Goal: Browse casually

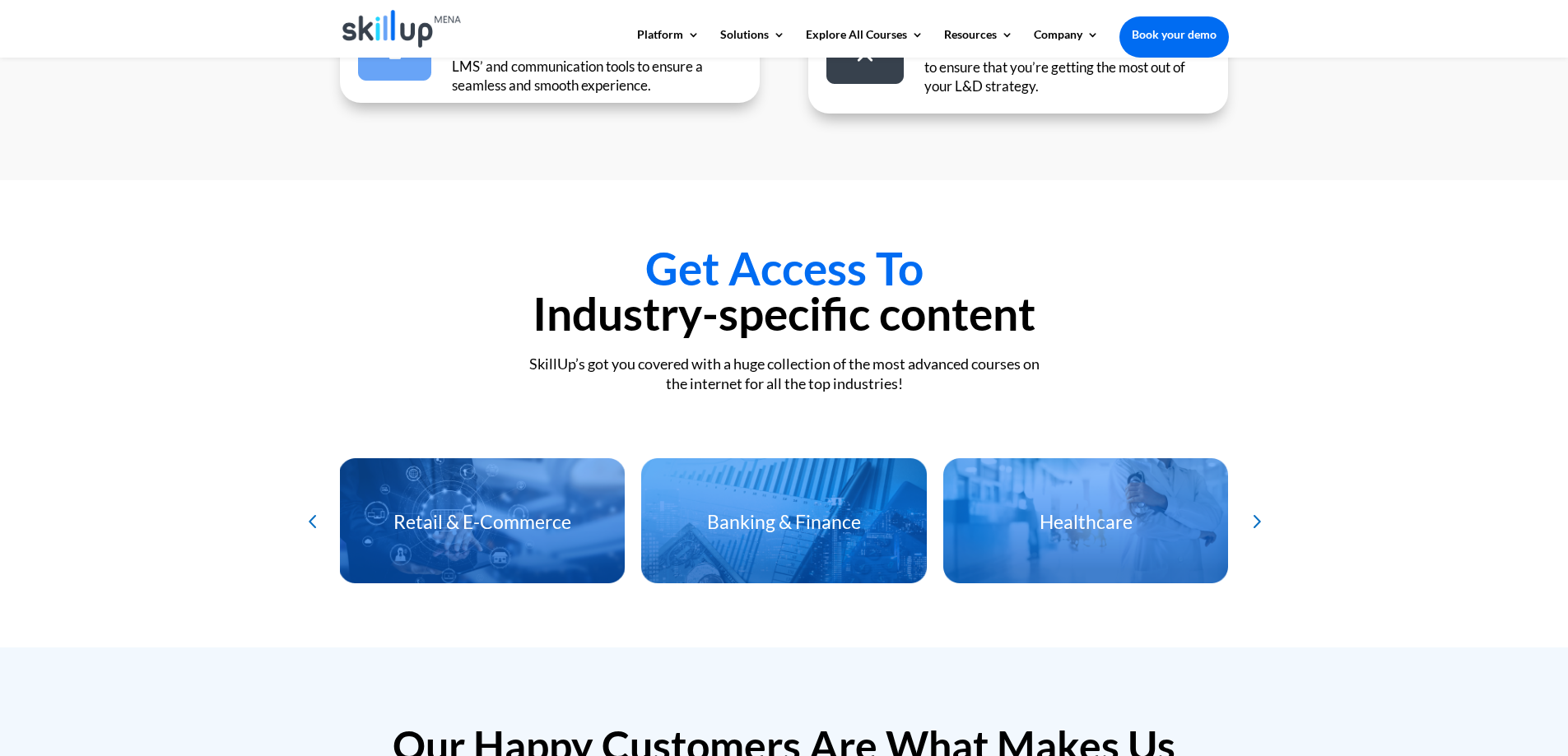
scroll to position [3455, 0]
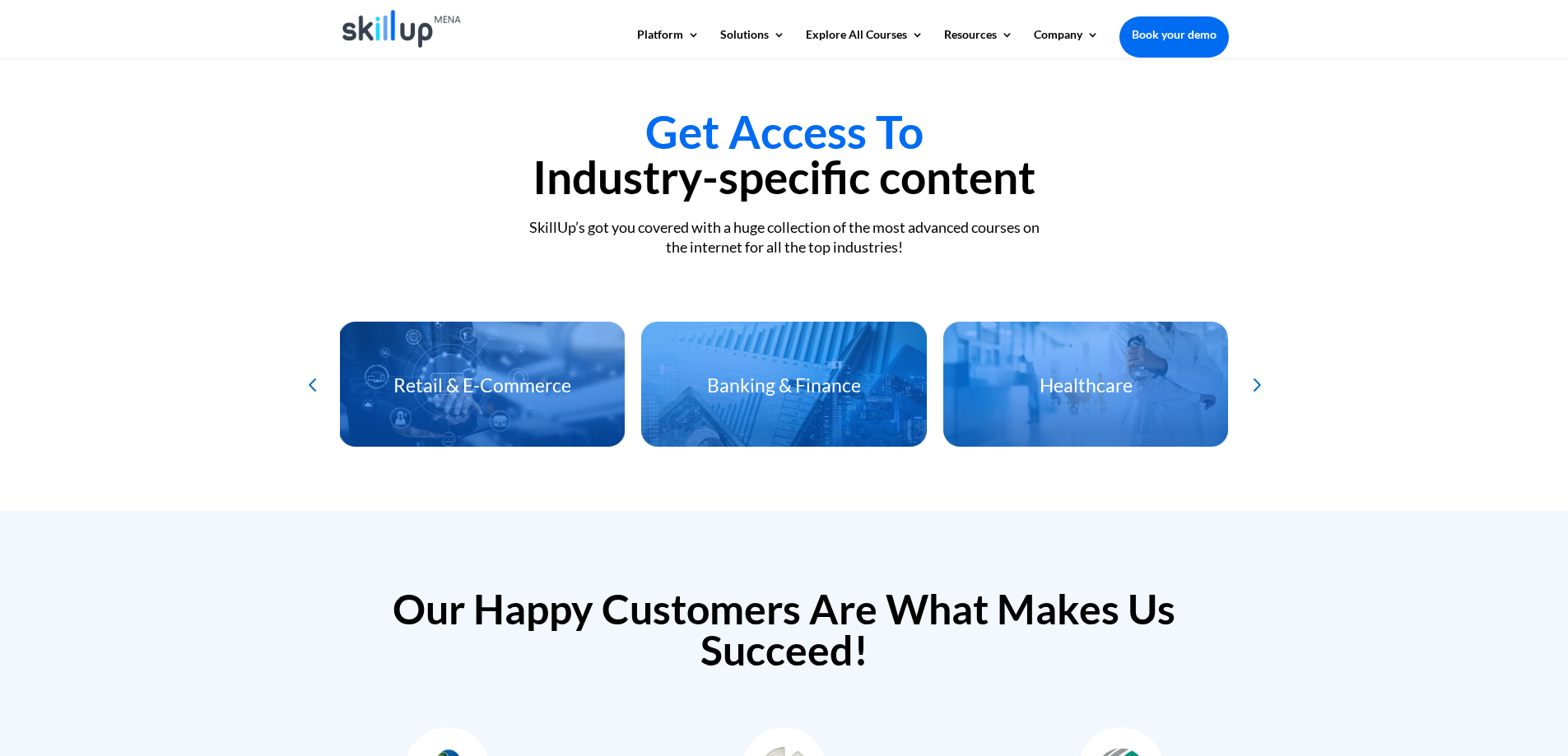
click at [1253, 379] on div "Next slide" at bounding box center [1255, 384] width 27 height 27
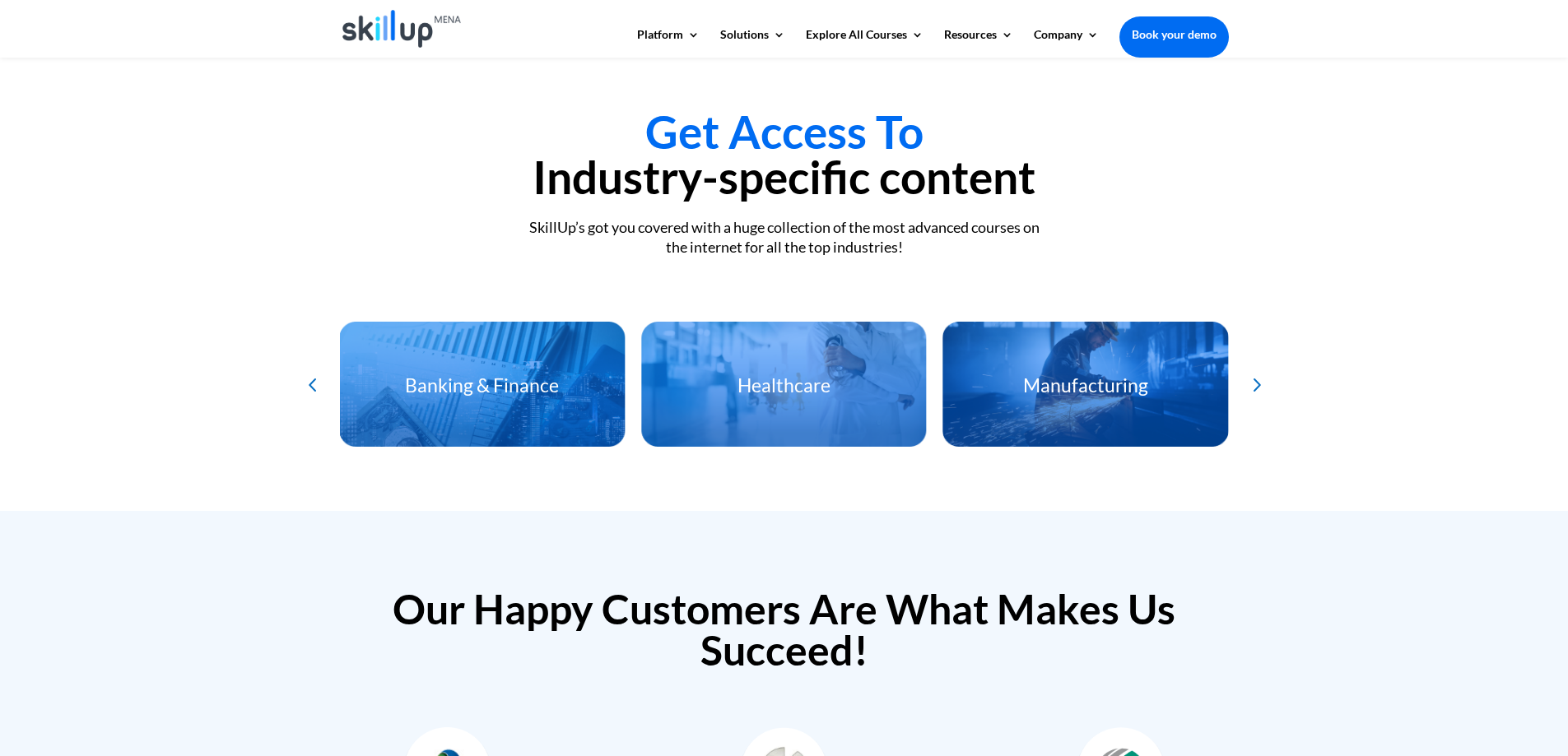
click at [1253, 379] on div "Next slide" at bounding box center [1255, 384] width 27 height 27
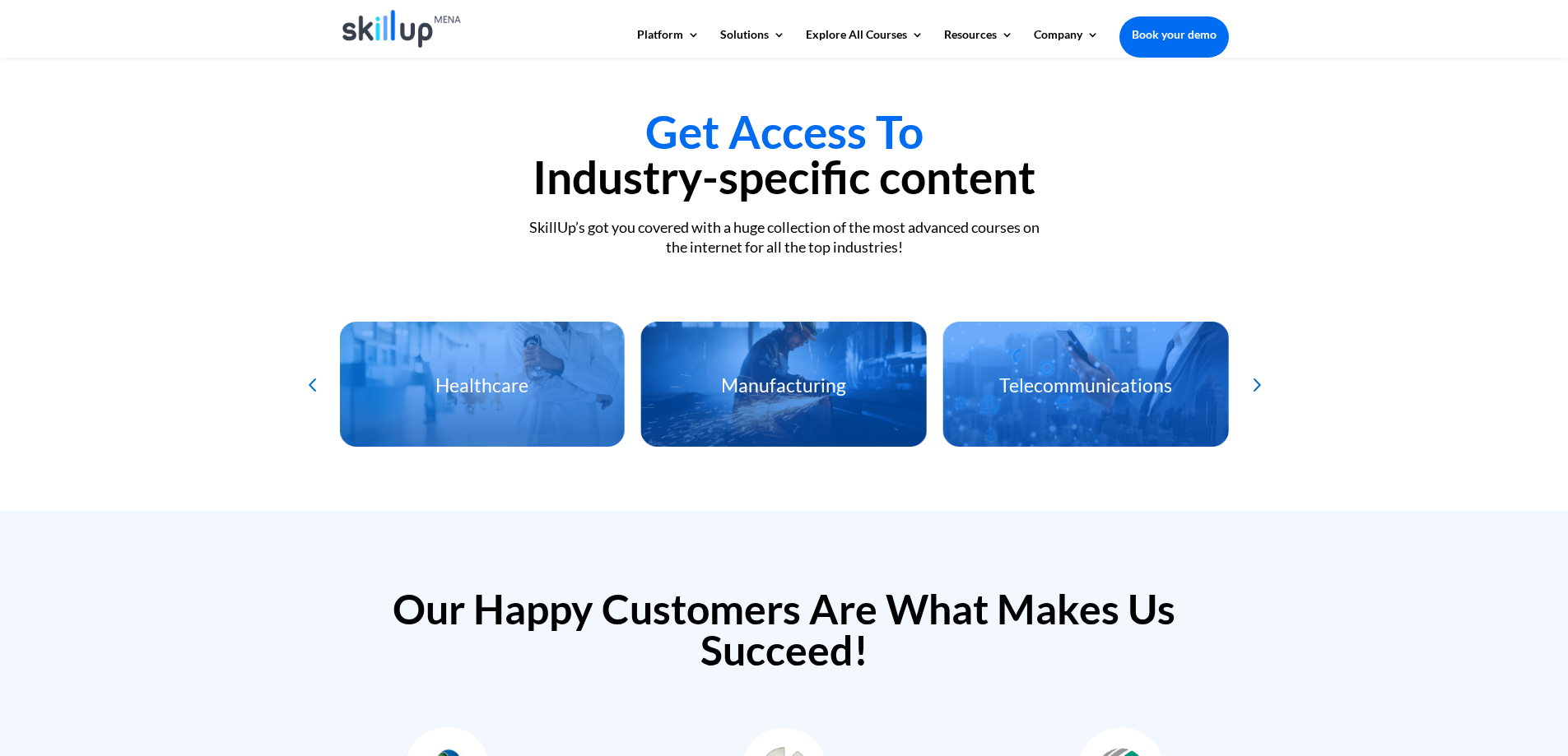
click at [1253, 379] on div "Next slide" at bounding box center [1255, 384] width 27 height 27
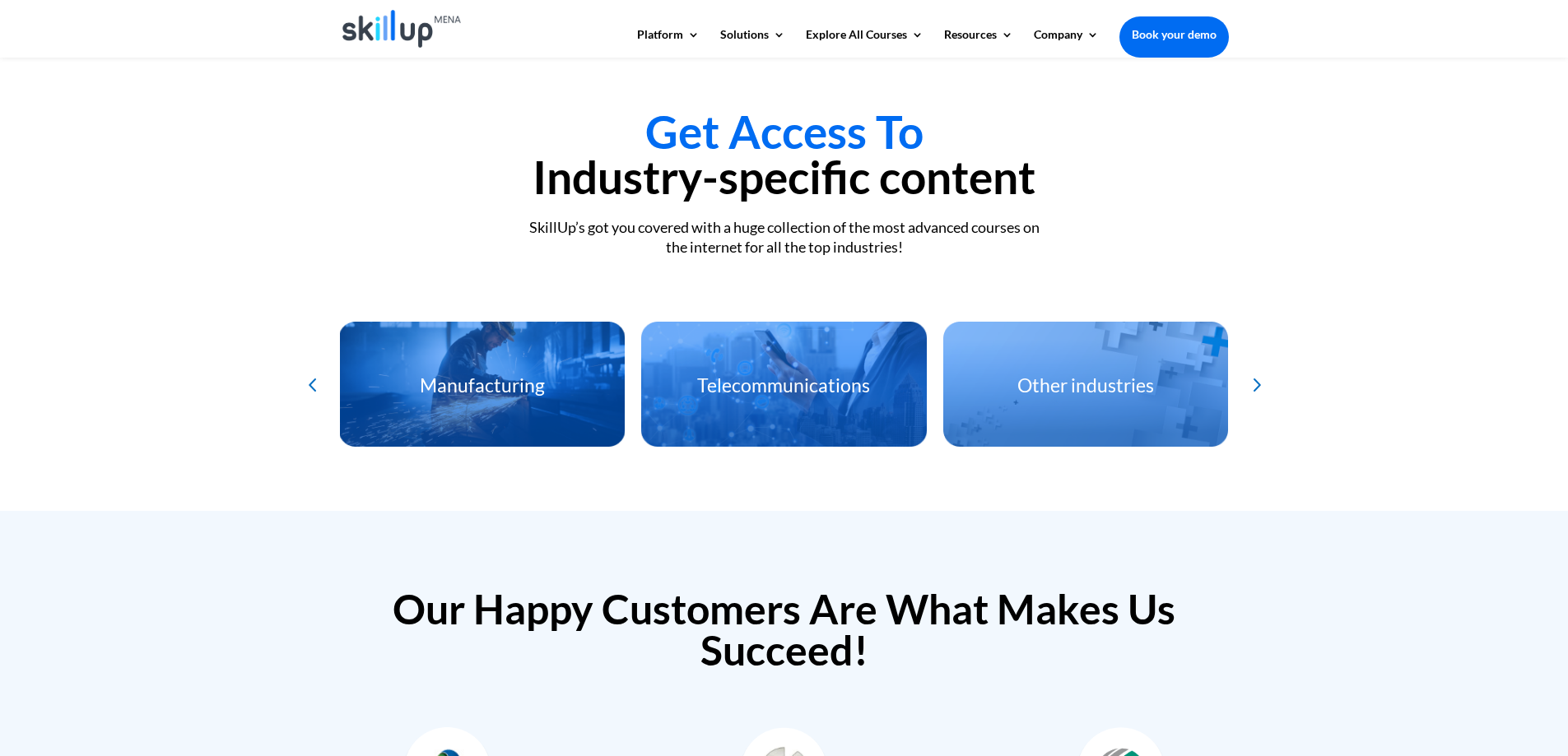
click at [1253, 379] on div "Next slide" at bounding box center [1255, 384] width 27 height 27
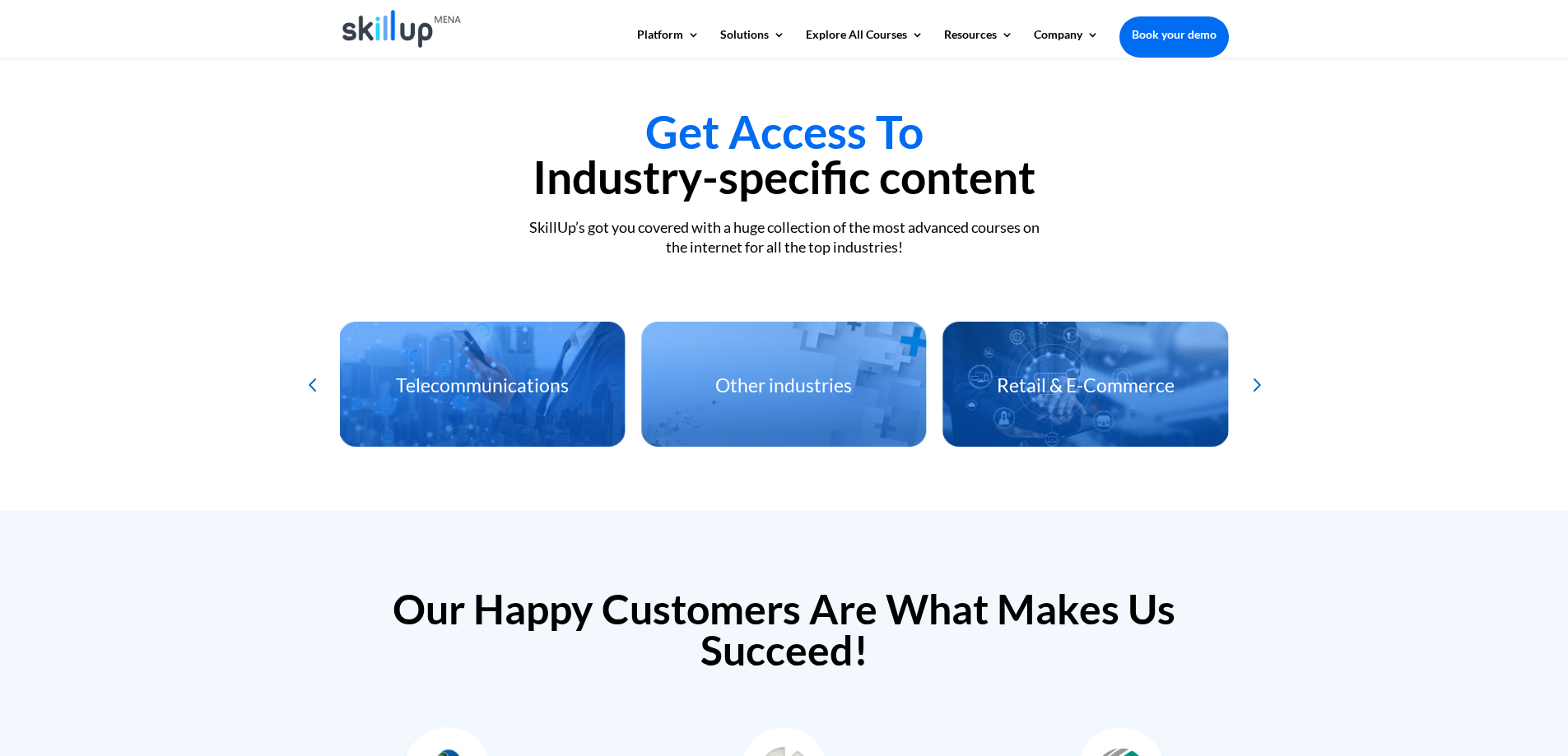
click at [1253, 379] on div "Next slide" at bounding box center [1255, 384] width 27 height 27
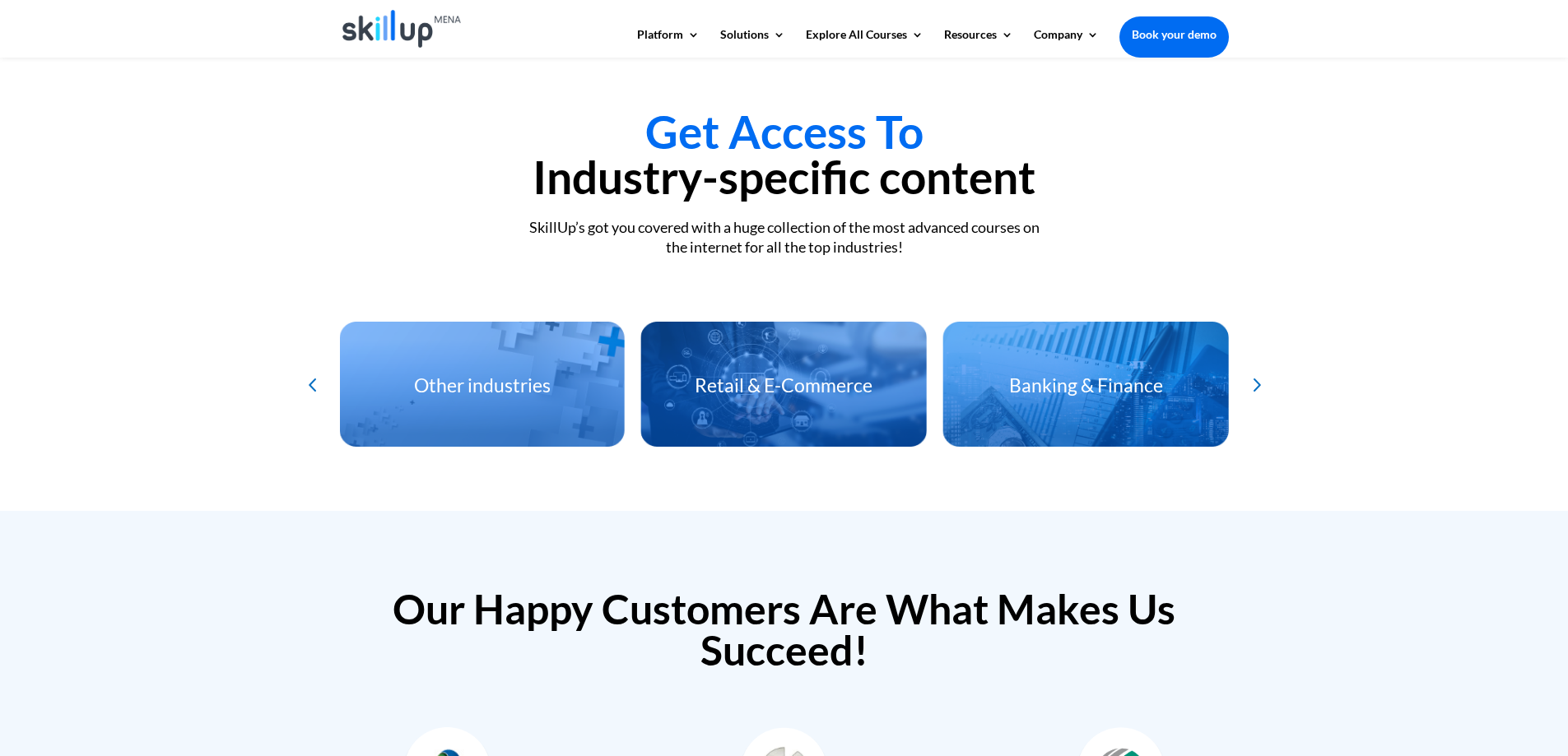
click at [1253, 379] on div "Next slide" at bounding box center [1255, 384] width 27 height 27
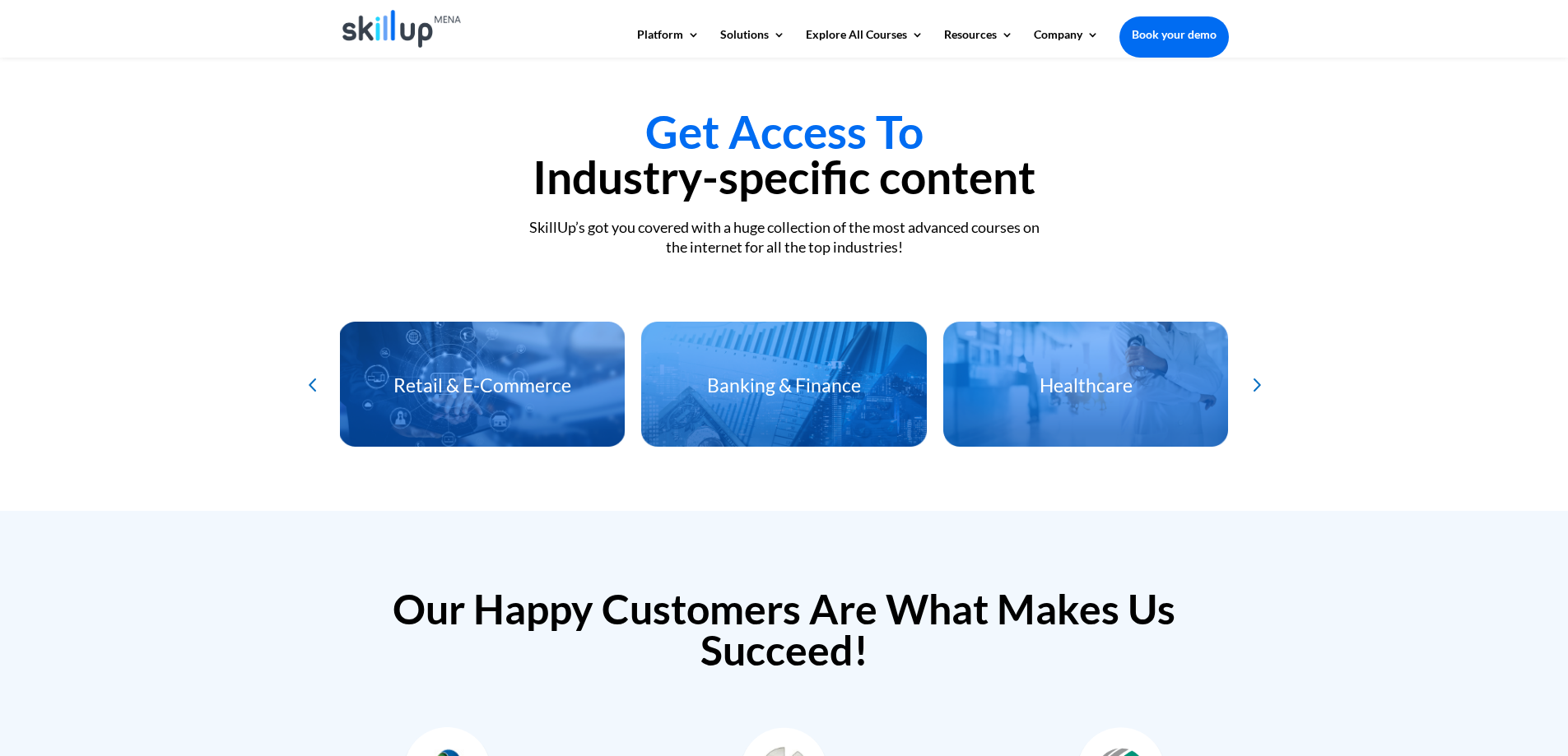
click at [1253, 379] on div "Next slide" at bounding box center [1255, 384] width 27 height 27
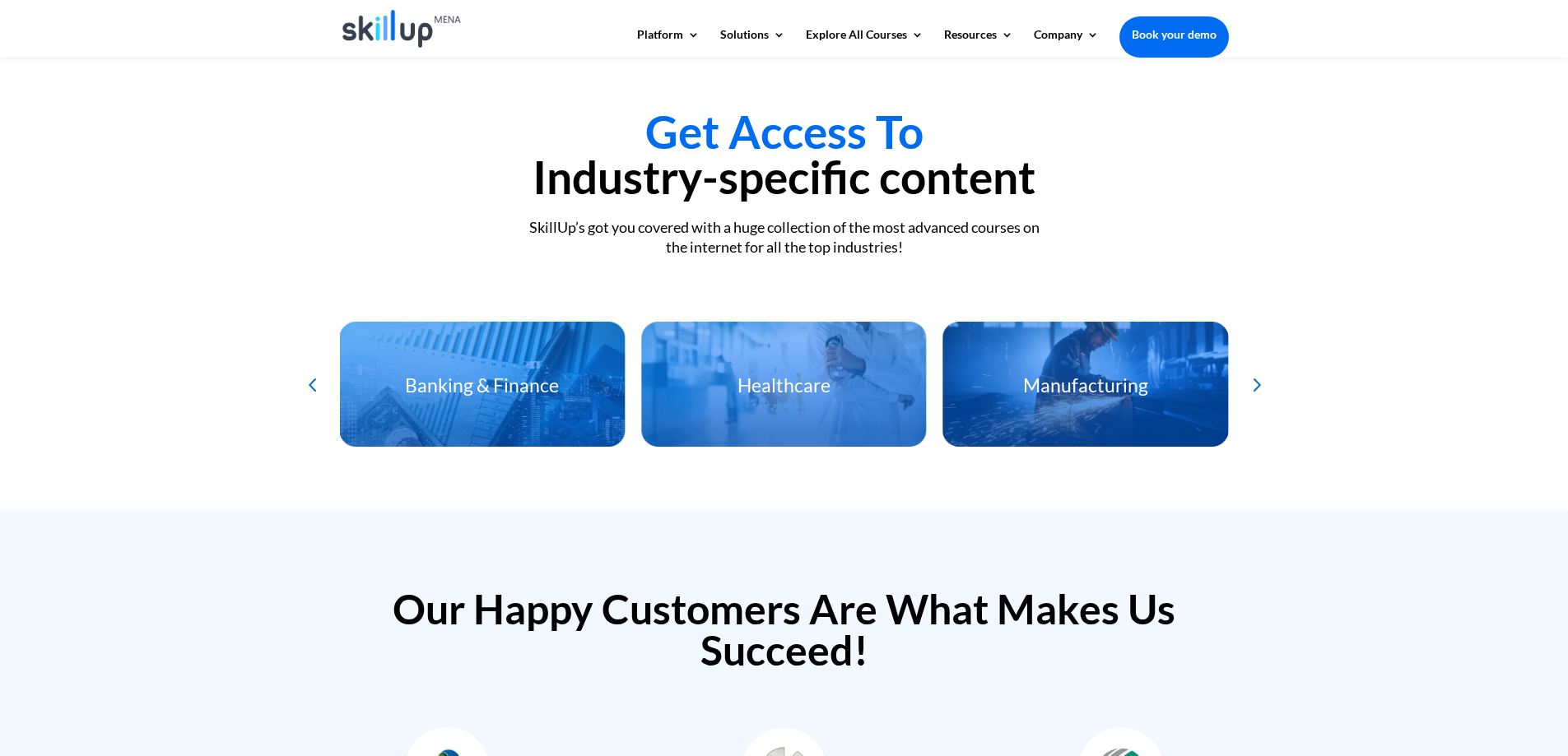
click at [1253, 379] on div "Next slide" at bounding box center [1255, 384] width 27 height 27
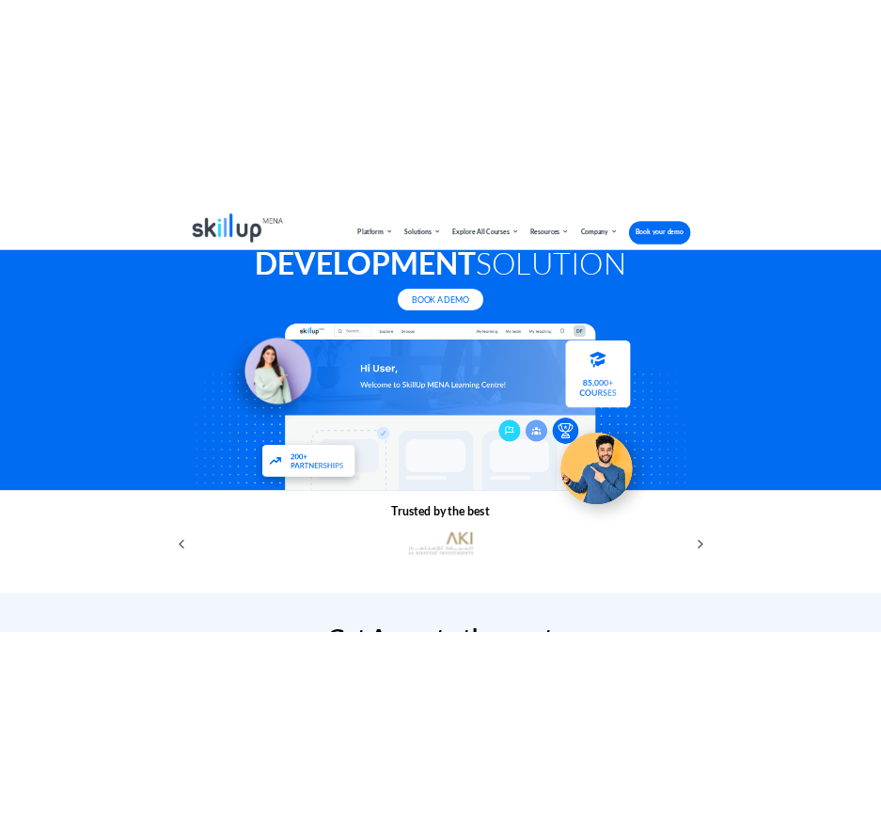
scroll to position [0, 0]
